Goal: Book appointment/travel/reservation

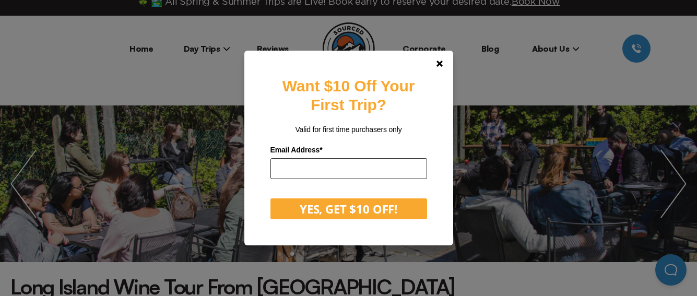
click at [361, 168] on input "email" at bounding box center [348, 168] width 157 height 21
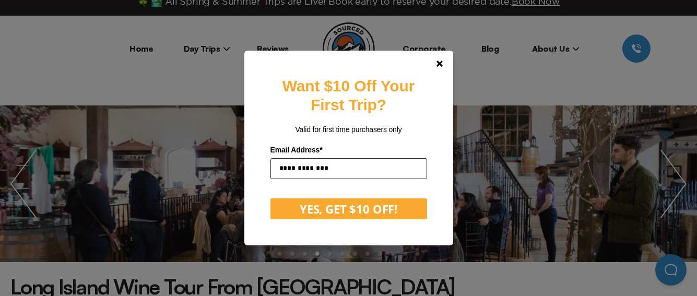
type input "**********"
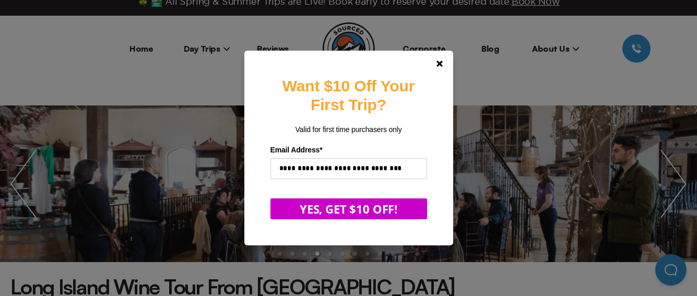
click at [370, 209] on button "YES, GET $10 OFF!" at bounding box center [348, 208] width 157 height 21
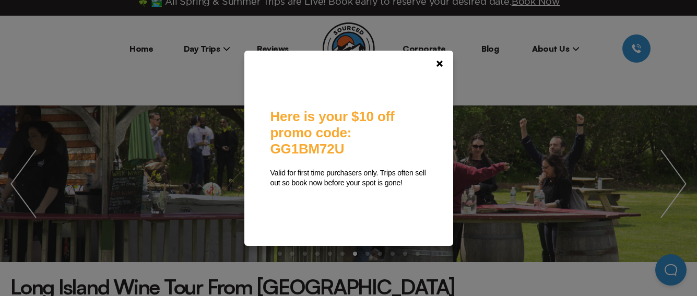
click at [538, 38] on div "**********" at bounding box center [348, 148] width 697 height 296
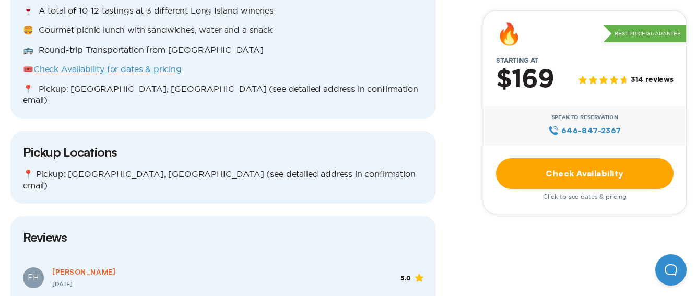
scroll to position [879, 0]
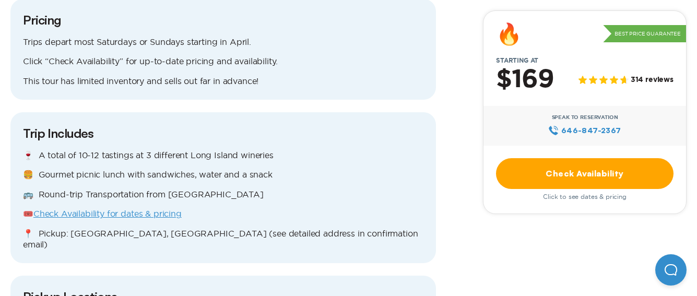
click at [170, 209] on link "Check Availability for dates & pricing" at bounding box center [107, 213] width 148 height 9
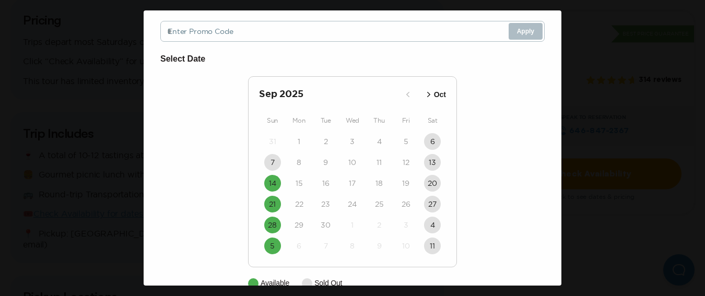
scroll to position [99, 0]
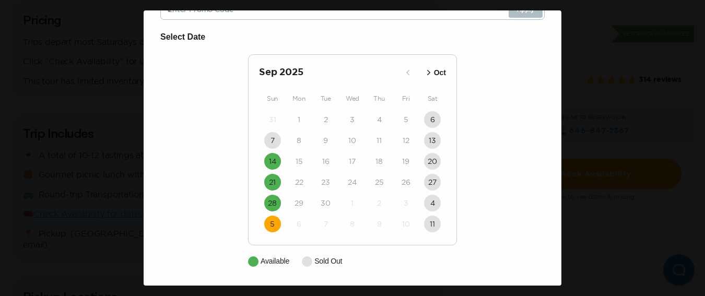
click at [270, 226] on time "5" at bounding box center [272, 224] width 5 height 10
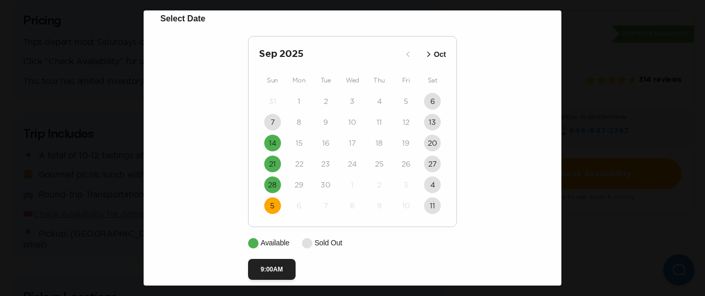
scroll to position [131, 0]
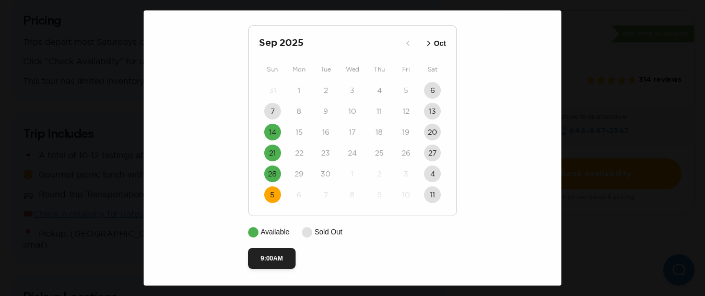
click at [427, 43] on icon "button" at bounding box center [428, 43] width 3 height 5
click at [433, 42] on p "Nov" at bounding box center [439, 43] width 14 height 11
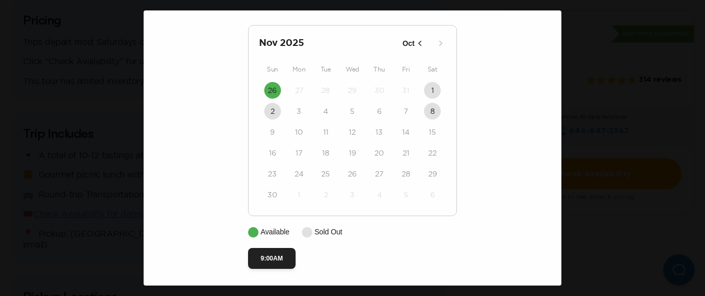
click at [415, 42] on icon "button" at bounding box center [420, 43] width 10 height 10
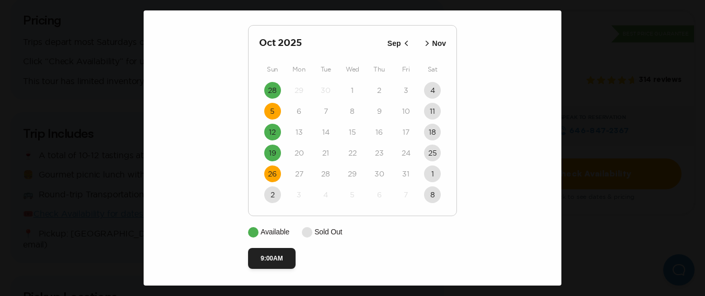
click at [268, 174] on time "26" at bounding box center [272, 174] width 9 height 10
click at [278, 261] on button "9:00AM" at bounding box center [272, 258] width 48 height 21
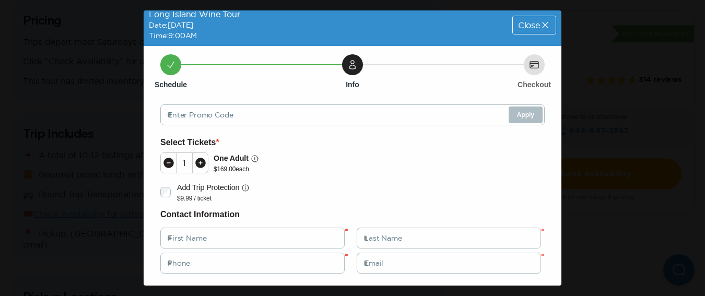
scroll to position [57, 0]
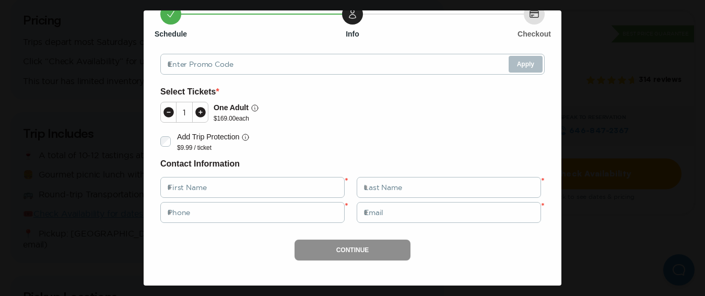
click at [597, 145] on div "Long Island Wine Tour Date: [DATE] Time: 9:00AM Close Schedule Info Checkout En…" at bounding box center [352, 148] width 705 height 296
click at [93, 10] on div "Long Island Wine Tour Date: [DATE] Time: 9:00AM Close Schedule Info Checkout En…" at bounding box center [352, 148] width 705 height 296
